Goal: Book appointment/travel/reservation

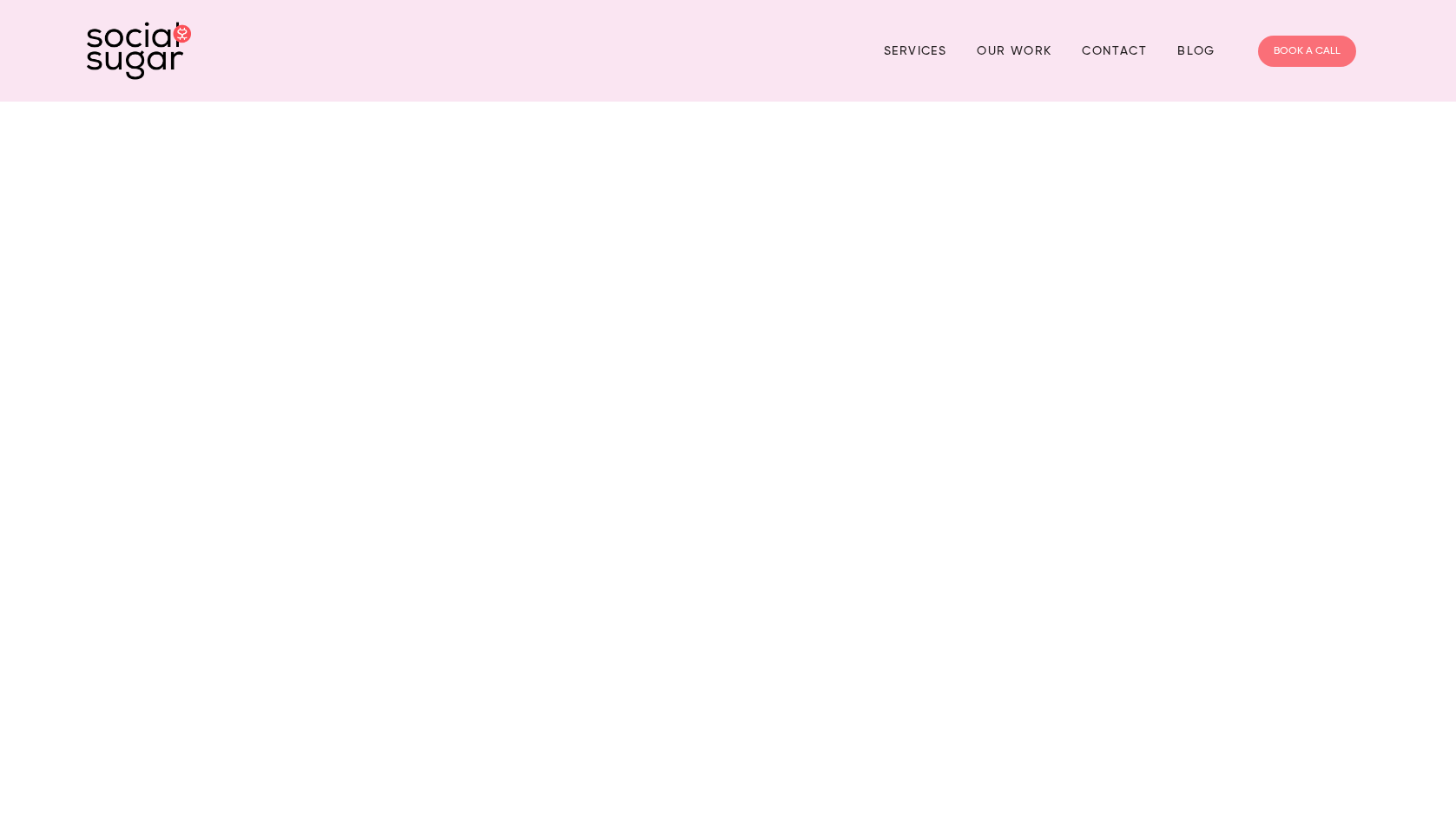
click at [1302, 48] on link "BOOK A CALL" at bounding box center [1307, 52] width 98 height 31
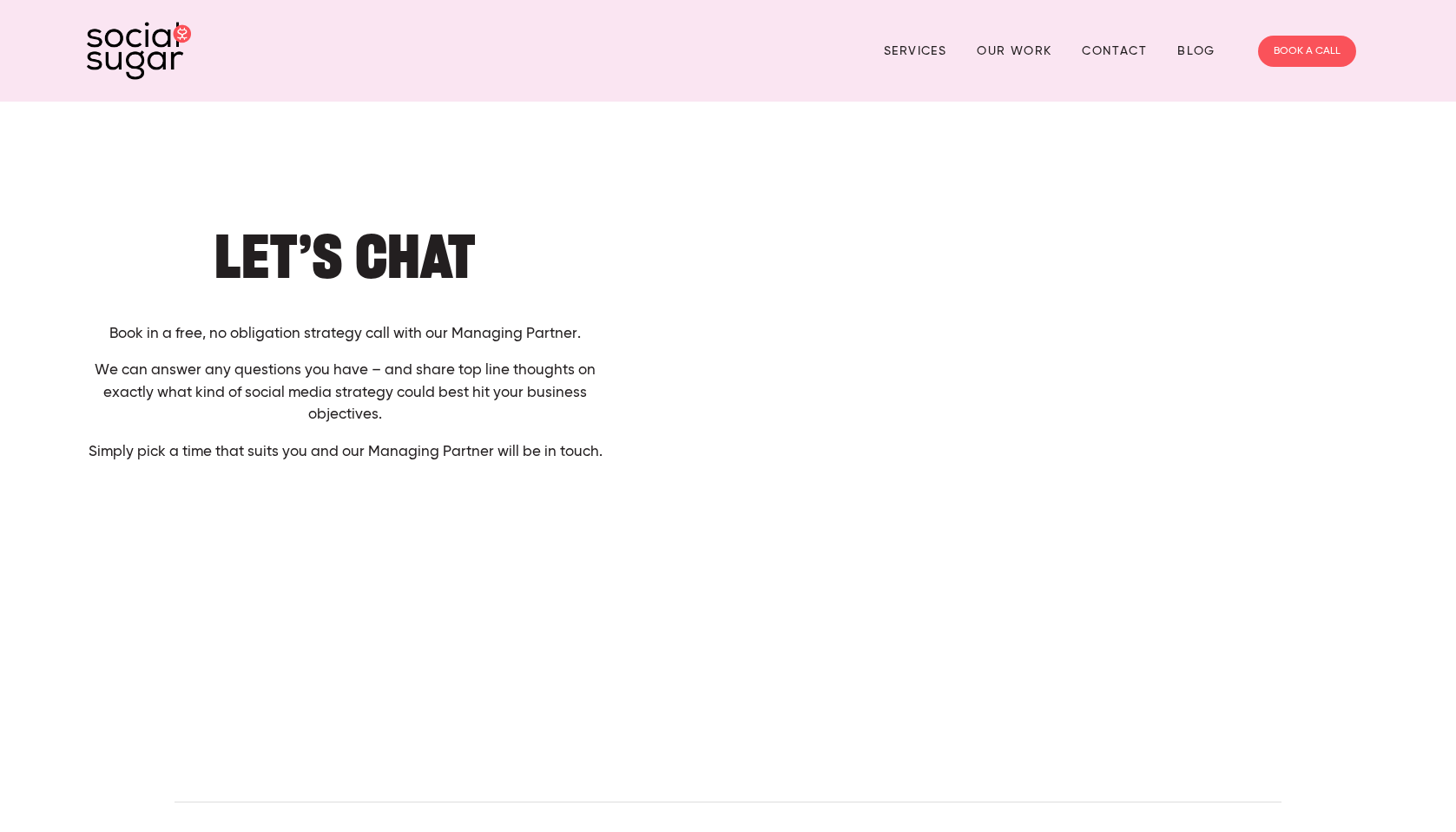
scroll to position [14, 0]
